Goal: Transaction & Acquisition: Purchase product/service

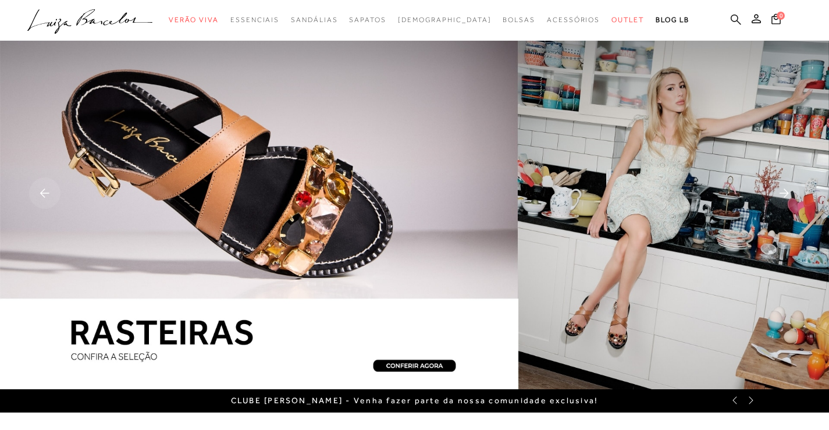
click at [735, 19] on icon at bounding box center [736, 19] width 10 height 11
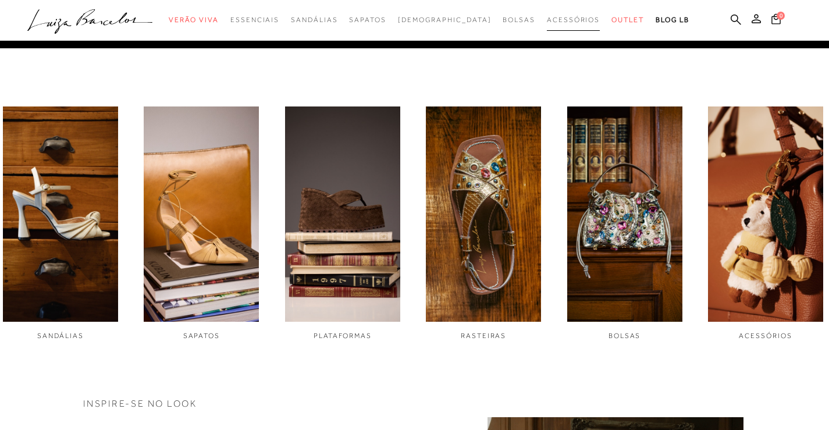
scroll to position [376, 0]
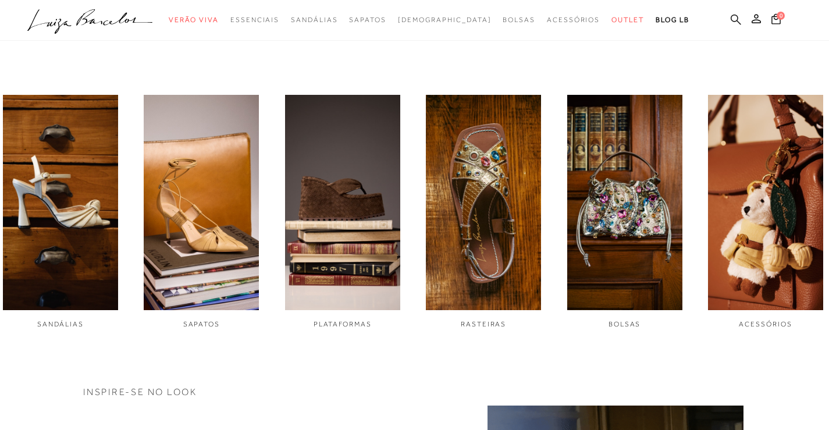
click at [736, 19] on icon at bounding box center [736, 19] width 10 height 11
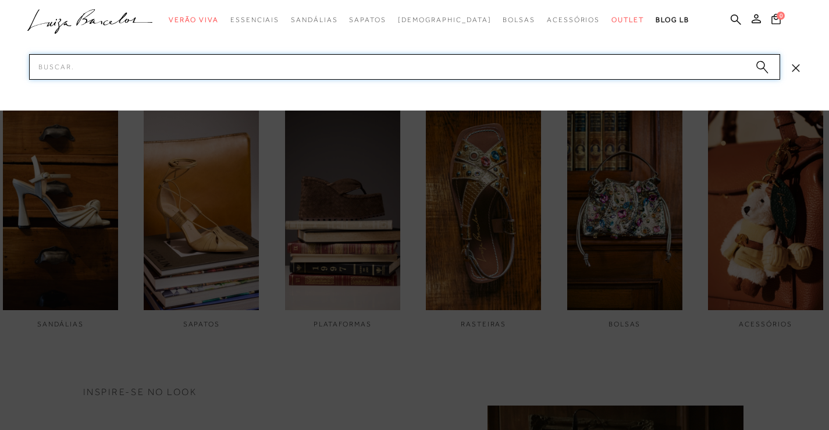
click at [399, 68] on input "Pesquisar" at bounding box center [404, 67] width 751 height 26
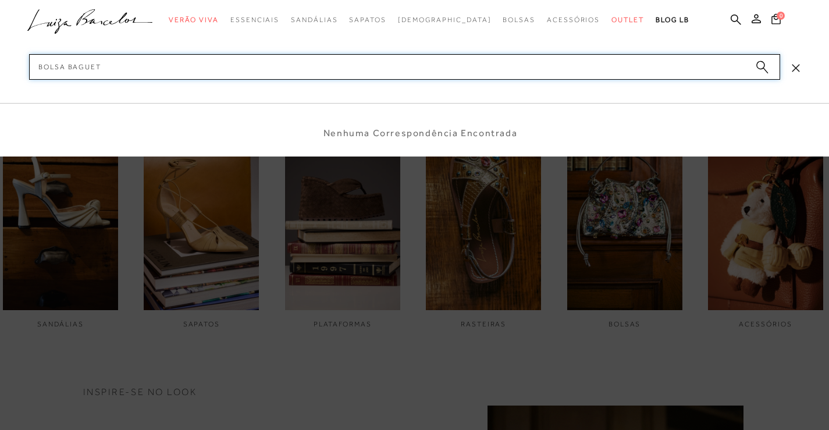
type input "bolsa baguete"
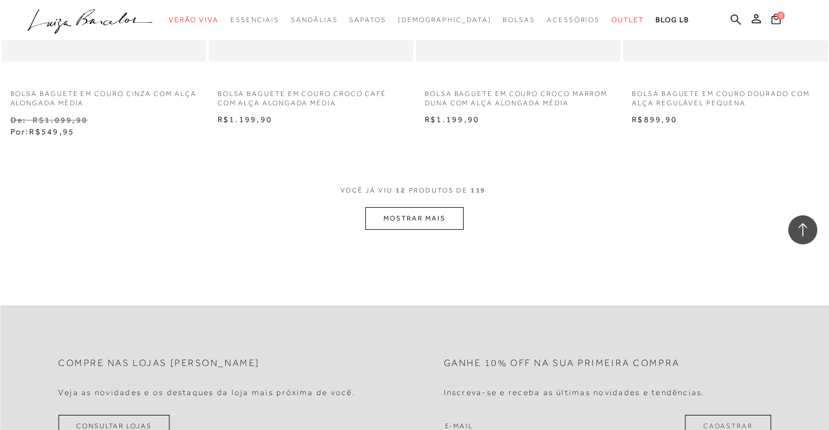
scroll to position [1164, 0]
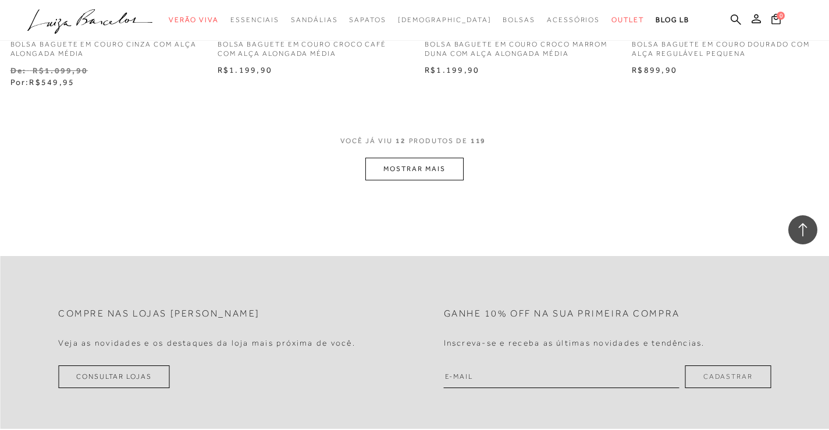
click at [410, 161] on button "MOSTRAR MAIS" at bounding box center [414, 169] width 98 height 23
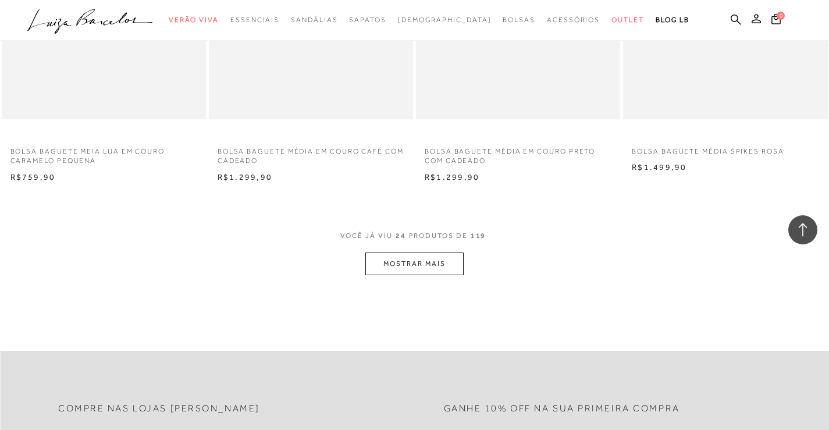
scroll to position [2211, 0]
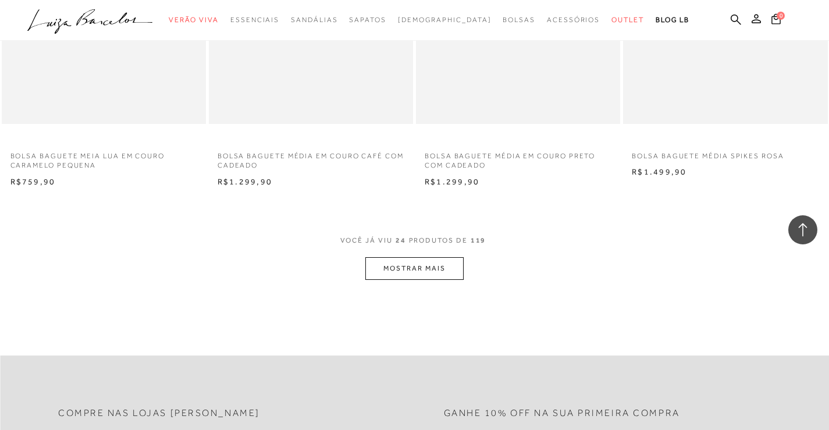
click at [425, 277] on button "MOSTRAR MAIS" at bounding box center [414, 268] width 98 height 23
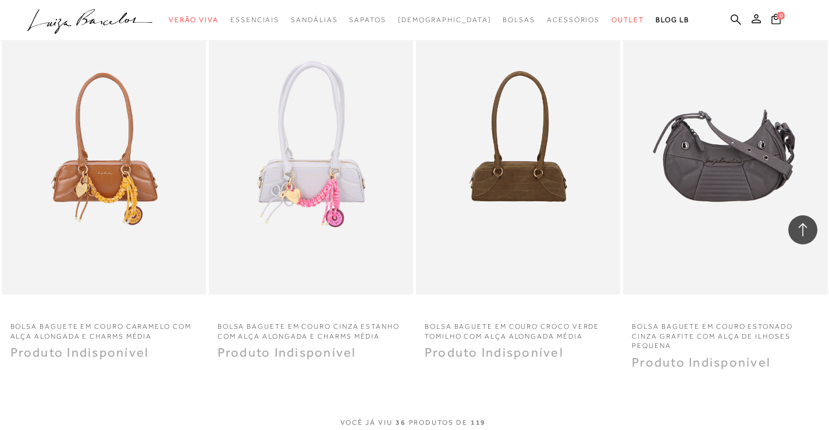
scroll to position [3375, 0]
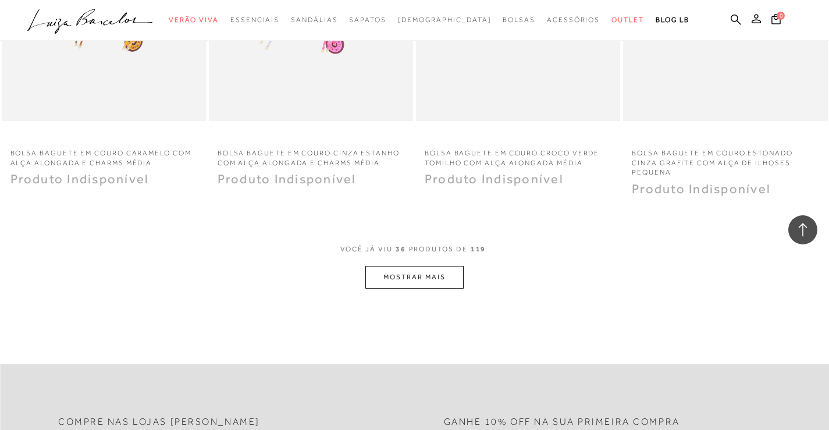
click at [436, 282] on button "MOSTRAR MAIS" at bounding box center [414, 277] width 98 height 23
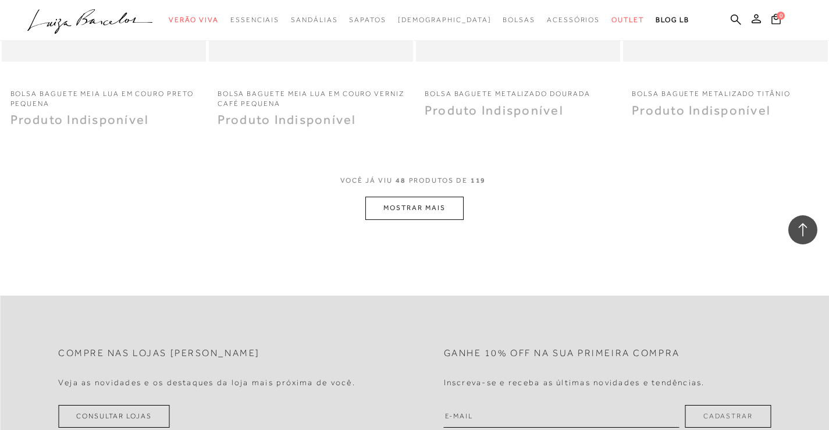
scroll to position [4597, 0]
click at [400, 206] on button "MOSTRAR MAIS" at bounding box center [414, 207] width 98 height 23
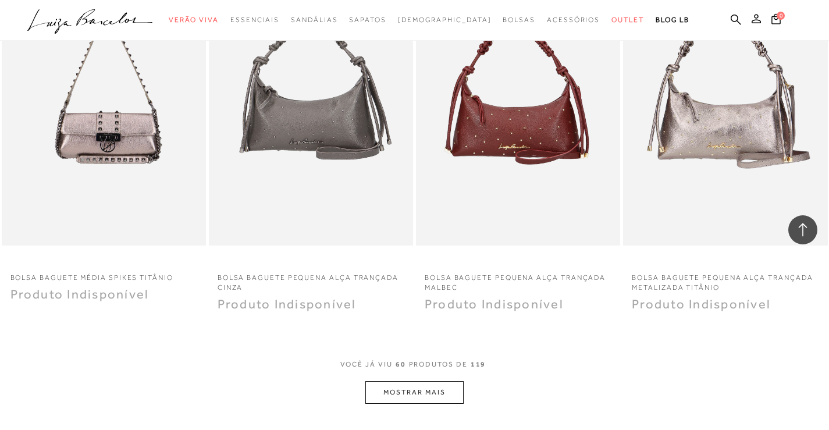
scroll to position [5703, 0]
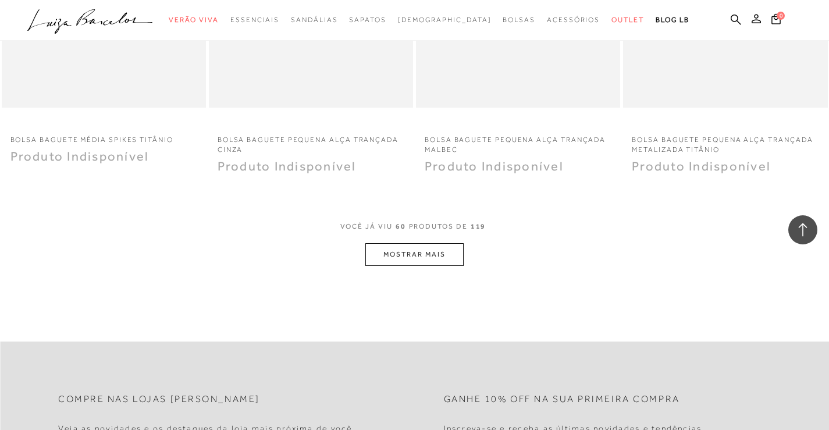
click at [425, 262] on button "MOSTRAR MAIS" at bounding box center [414, 254] width 98 height 23
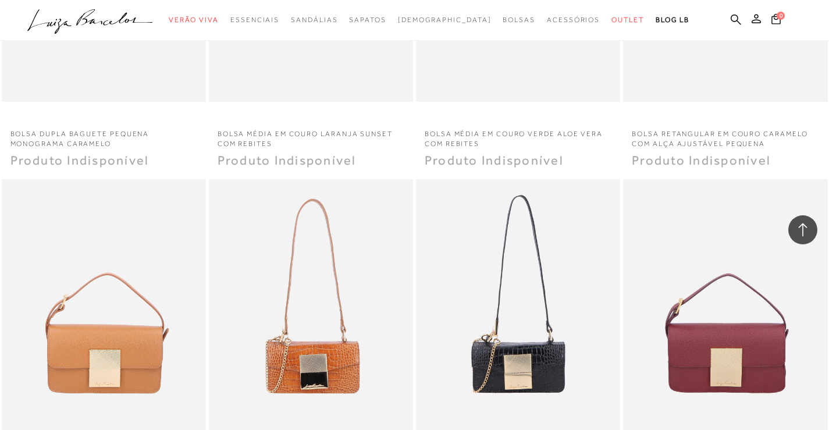
scroll to position [6751, 0]
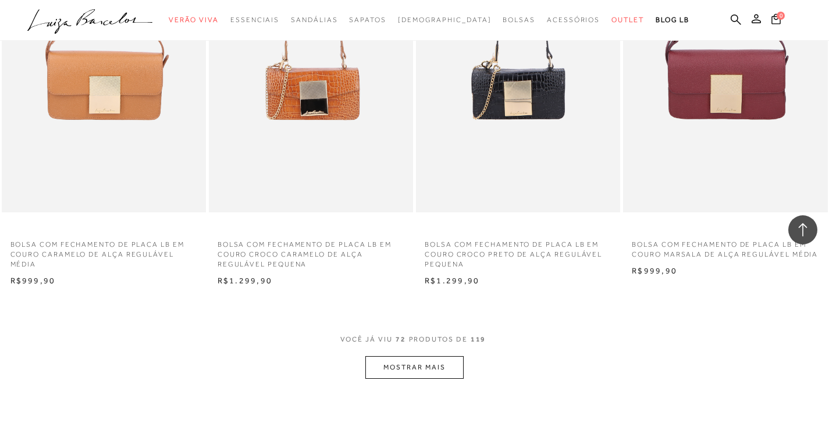
click at [418, 357] on button "MOSTRAR MAIS" at bounding box center [414, 367] width 98 height 23
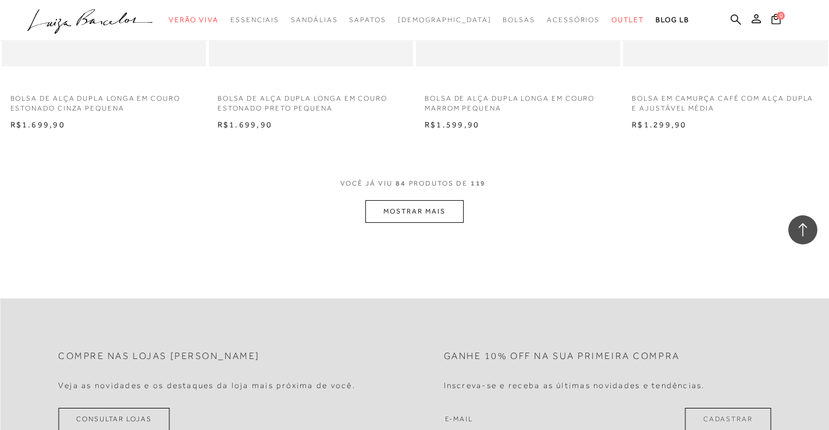
scroll to position [8089, 0]
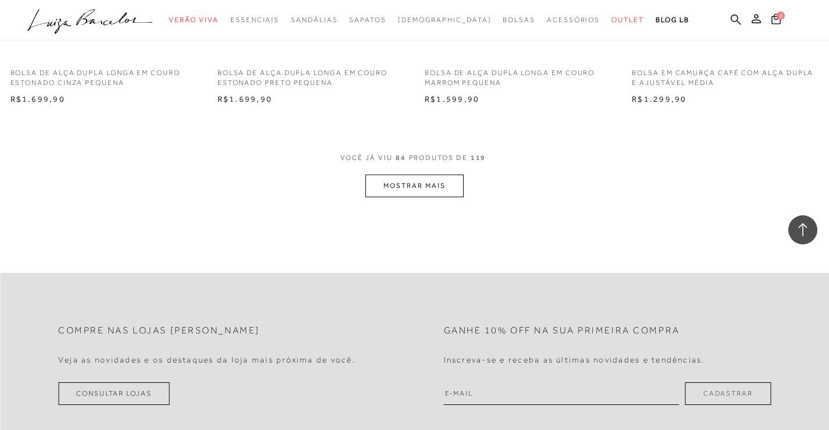
click at [421, 189] on button "MOSTRAR MAIS" at bounding box center [414, 186] width 98 height 23
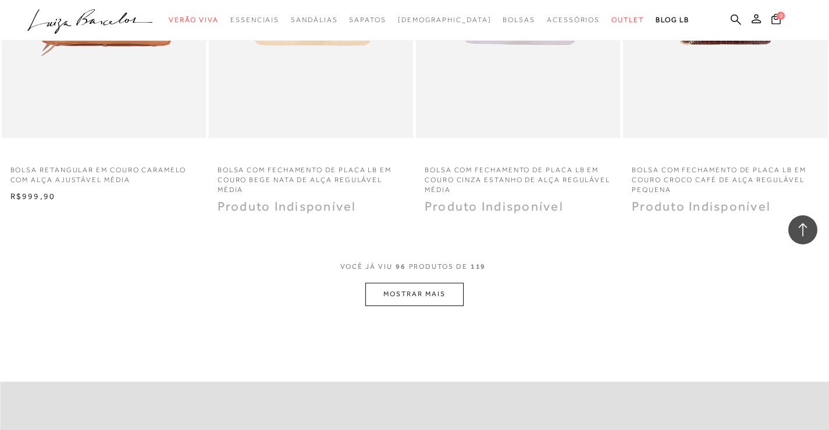
scroll to position [9253, 0]
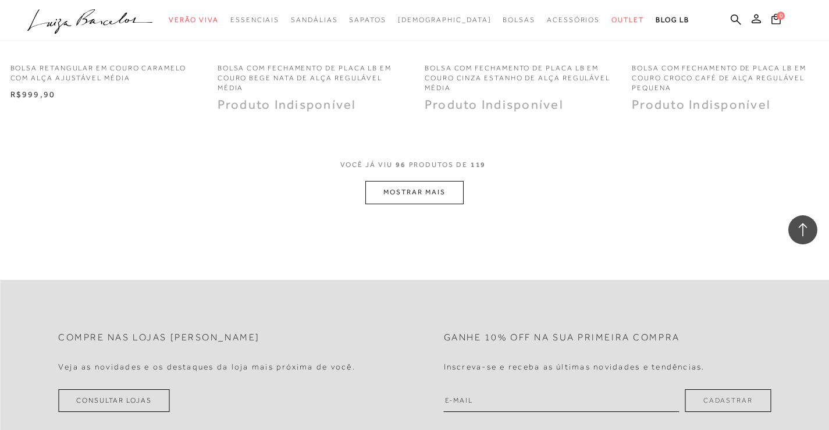
click at [430, 189] on button "MOSTRAR MAIS" at bounding box center [414, 192] width 98 height 23
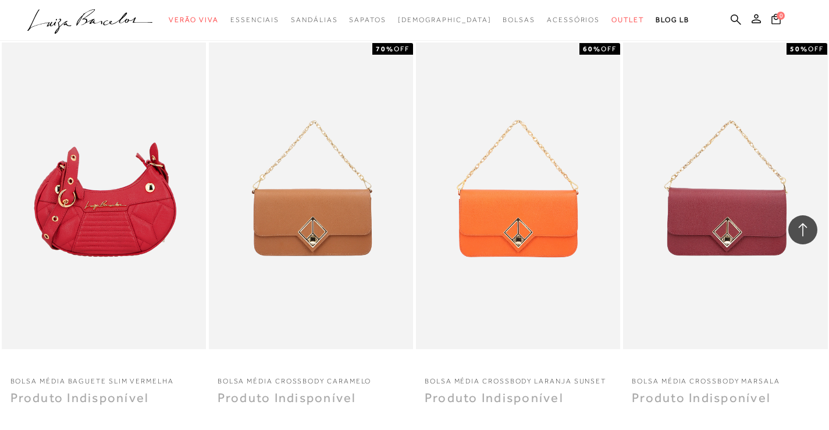
scroll to position [10300, 0]
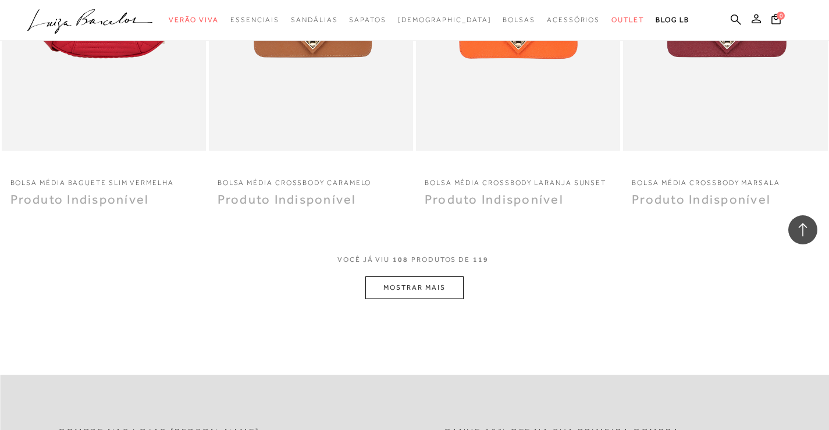
click at [442, 282] on button "MOSTRAR MAIS" at bounding box center [414, 287] width 98 height 23
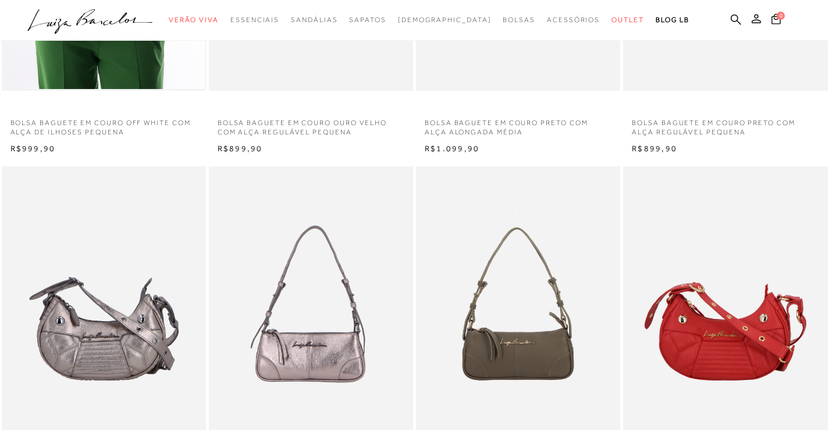
scroll to position [0, 0]
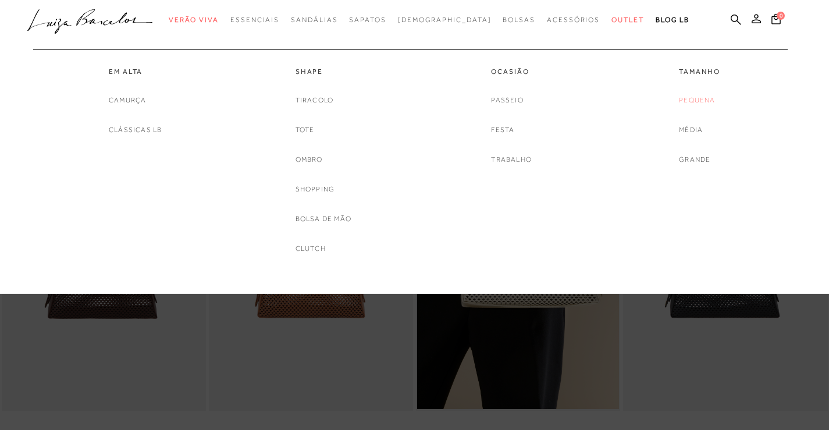
click at [698, 103] on link "Pequena" at bounding box center [697, 100] width 36 height 12
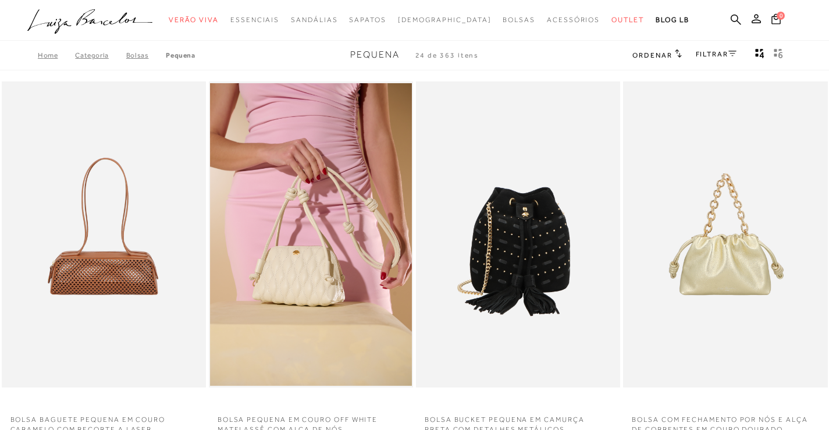
click at [707, 50] on link "FILTRAR" at bounding box center [716, 54] width 41 height 8
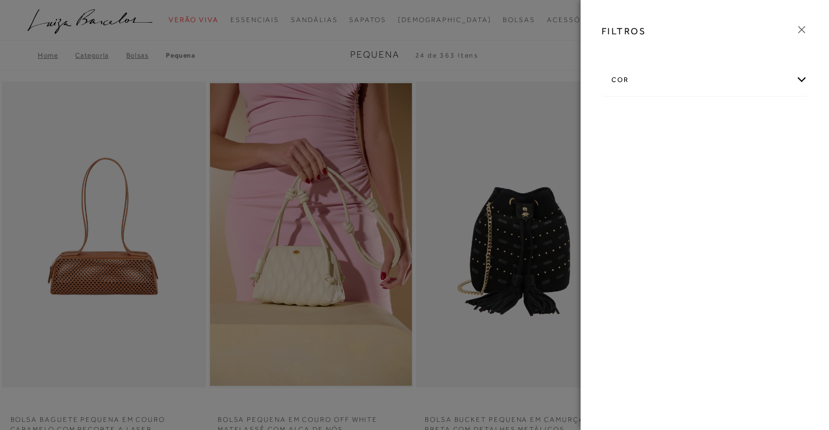
click at [693, 84] on div "cor" at bounding box center [705, 80] width 206 height 31
click at [640, 228] on link "Ver mais..." at bounding box center [632, 229] width 31 height 9
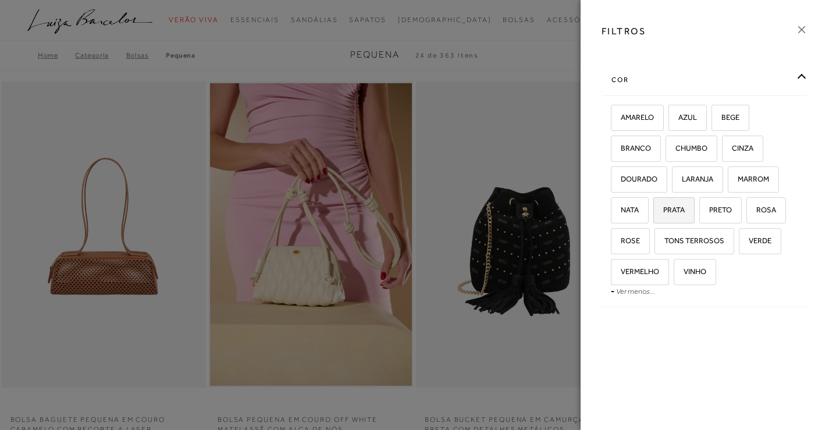
click at [674, 214] on label "PRATA" at bounding box center [674, 210] width 40 height 25
click at [663, 214] on input "PRATA" at bounding box center [658, 212] width 12 height 12
checkbox input "true"
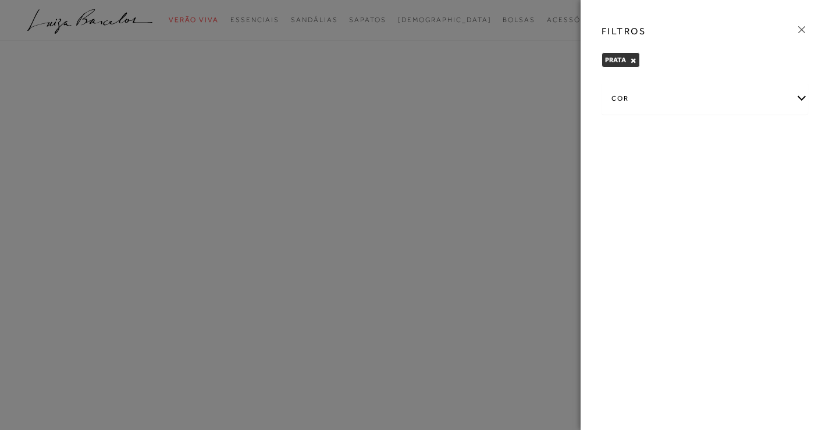
click at [548, 49] on div at bounding box center [414, 215] width 829 height 430
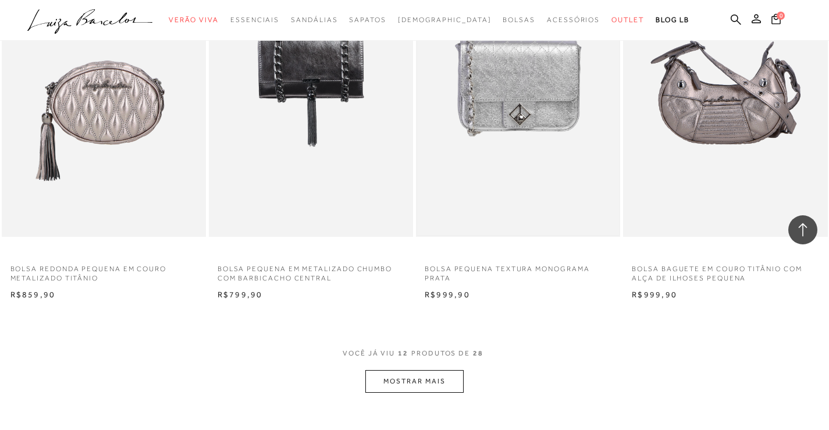
scroll to position [931, 0]
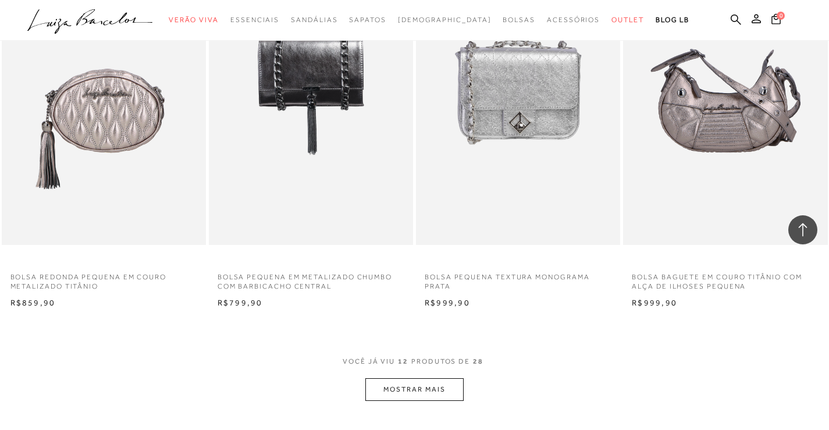
click at [450, 384] on button "MOSTRAR MAIS" at bounding box center [414, 389] width 98 height 23
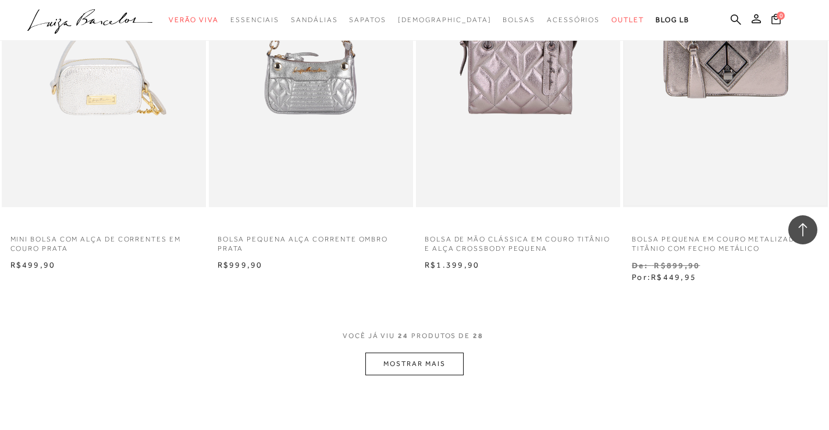
scroll to position [2328, 0]
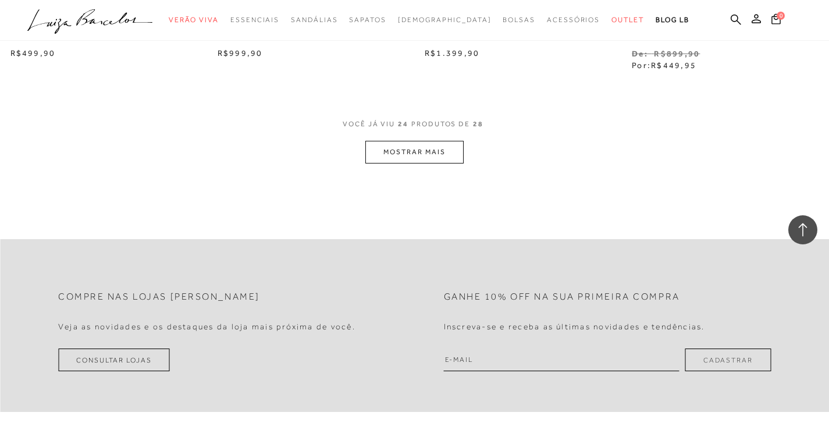
drag, startPoint x: 403, startPoint y: 139, endPoint x: 404, endPoint y: 148, distance: 9.5
click at [403, 139] on span "24" at bounding box center [403, 130] width 10 height 22
click at [413, 155] on button "MOSTRAR MAIS" at bounding box center [414, 152] width 98 height 23
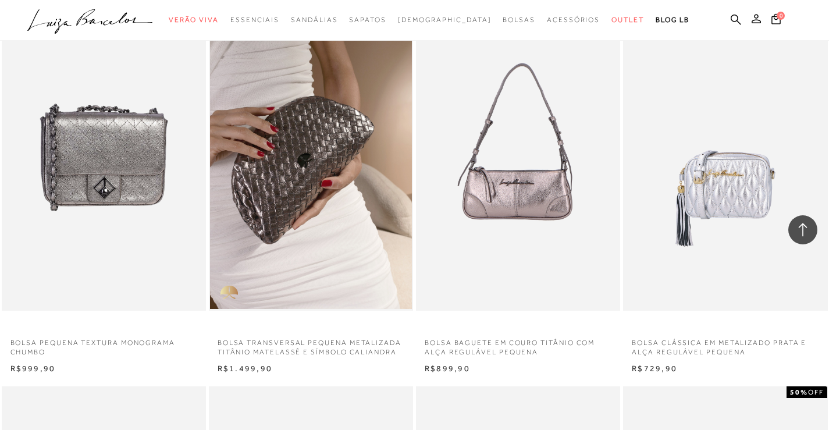
scroll to position [1629, 0]
